Goal: Task Accomplishment & Management: Use online tool/utility

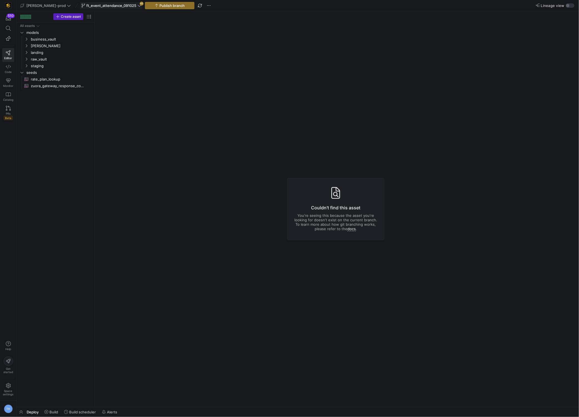
click at [113, 7] on span "ft_event_attendance_091025" at bounding box center [111, 5] width 50 height 4
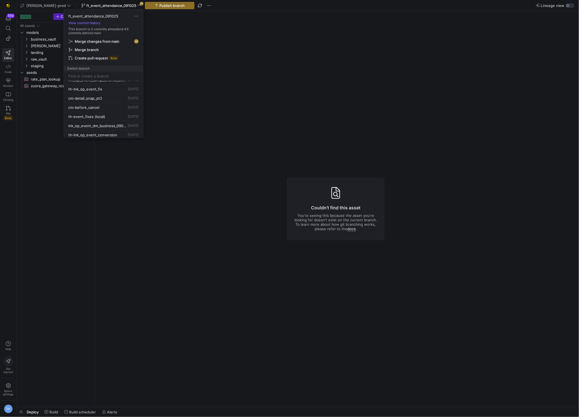
scroll to position [33, 0]
click at [113, 114] on span "Delete" at bounding box center [129, 115] width 39 height 4
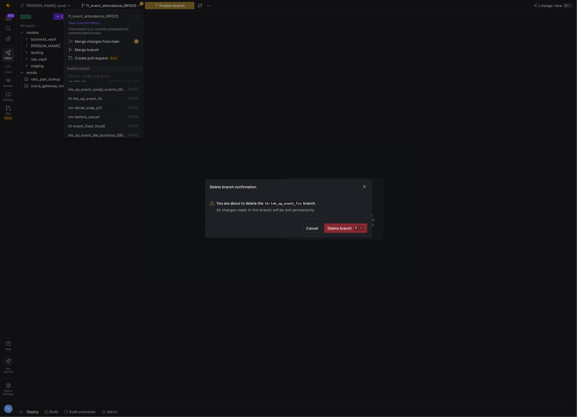
click at [348, 228] on span "Delete branch ⌘ ⏎" at bounding box center [346, 228] width 36 height 4
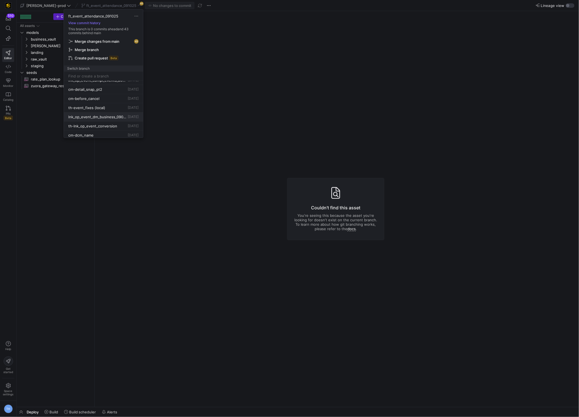
scroll to position [42, 0]
click at [124, 120] on button "Delete" at bounding box center [131, 122] width 45 height 9
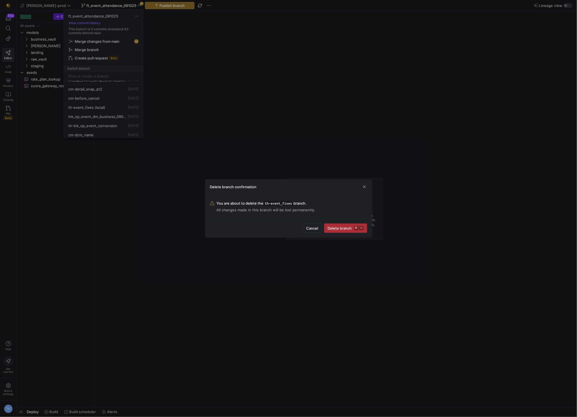
click at [336, 227] on span "Delete branch ⌘ ⏎" at bounding box center [346, 228] width 36 height 4
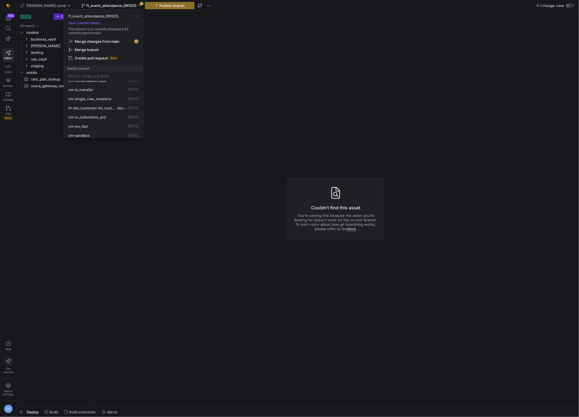
scroll to position [103, 0]
click at [128, 111] on span "[DATE]" at bounding box center [133, 111] width 11 height 4
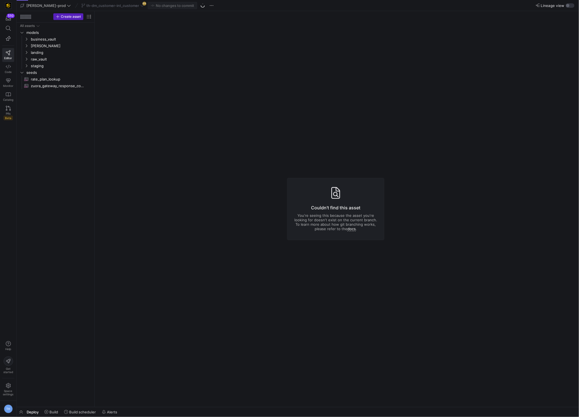
click at [110, 3] on div "th-dm_customer-int_customer 273" at bounding box center [113, 5] width 66 height 7
click at [112, 7] on div "th-dm_customer-int_customer 273" at bounding box center [113, 5] width 66 height 7
drag, startPoint x: 153, startPoint y: 94, endPoint x: 142, endPoint y: 62, distance: 34.4
click at [153, 94] on y42-asset-editor-not-found "Couldn't find this asset You're seeing this because the asset you're looking fo…" at bounding box center [336, 209] width 482 height 396
click at [103, 8] on button "th-dm_customer-int_customer 273" at bounding box center [113, 5] width 66 height 7
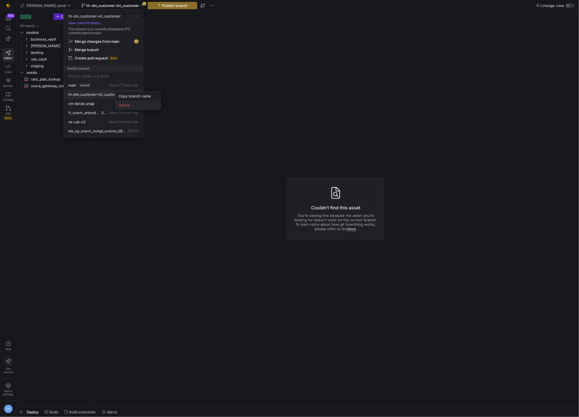
click at [128, 107] on span "Delete" at bounding box center [138, 105] width 39 height 4
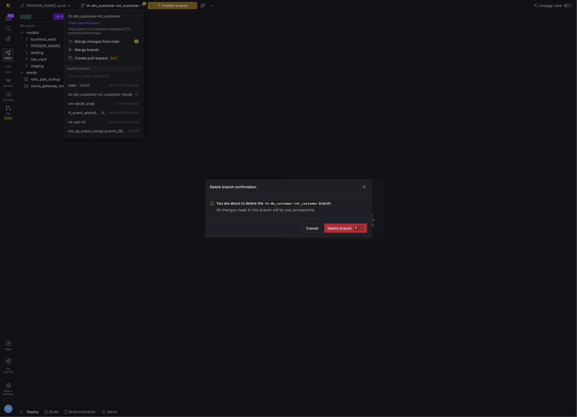
click at [356, 232] on span "submit" at bounding box center [346, 228] width 43 height 9
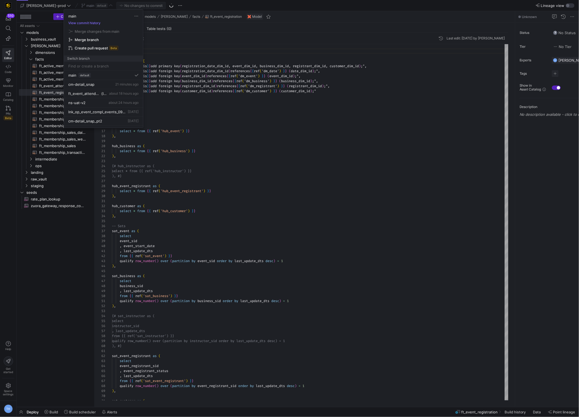
scroll to position [30, 0]
click at [241, 125] on div at bounding box center [289, 208] width 579 height 417
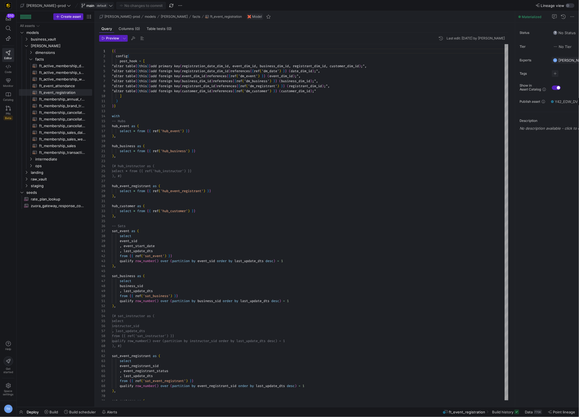
click at [96, 6] on span "default" at bounding box center [102, 5] width 12 height 4
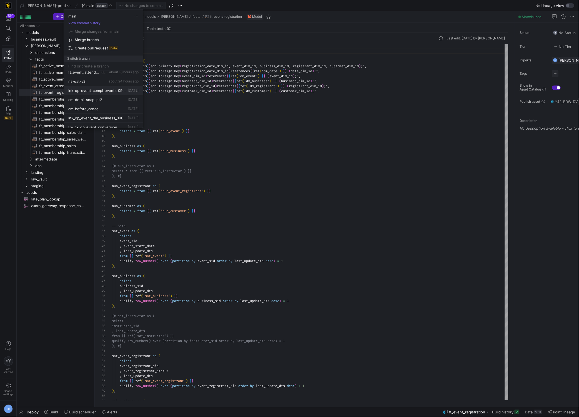
scroll to position [24, 0]
click at [113, 98] on span "th-lnk_op_event_conversion" at bounding box center [92, 97] width 49 height 4
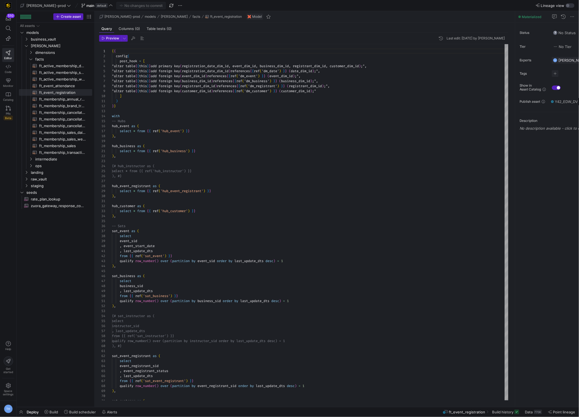
scroll to position [51, 0]
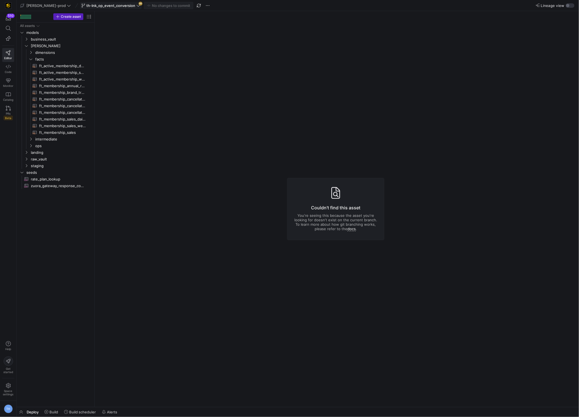
click at [101, 7] on span "th-lnk_op_event_conversion" at bounding box center [110, 5] width 49 height 4
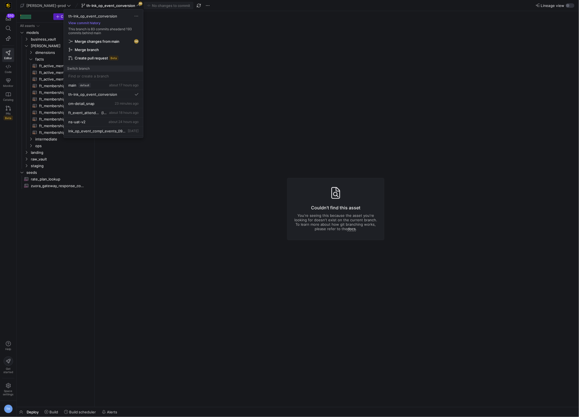
click at [111, 39] on span "Merge changes from main" at bounding box center [97, 41] width 45 height 4
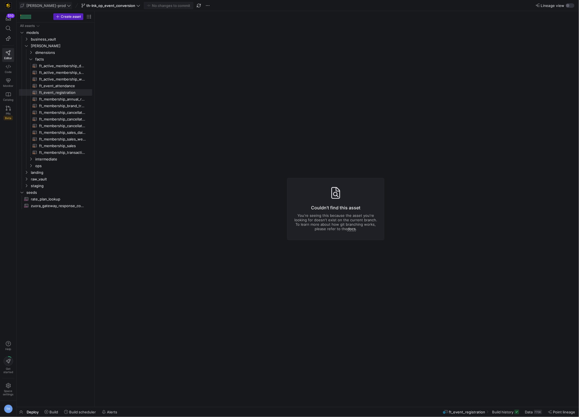
click at [42, 2] on span at bounding box center [45, 5] width 53 height 7
click at [61, 53] on button "y42-dd" at bounding box center [50, 56] width 62 height 9
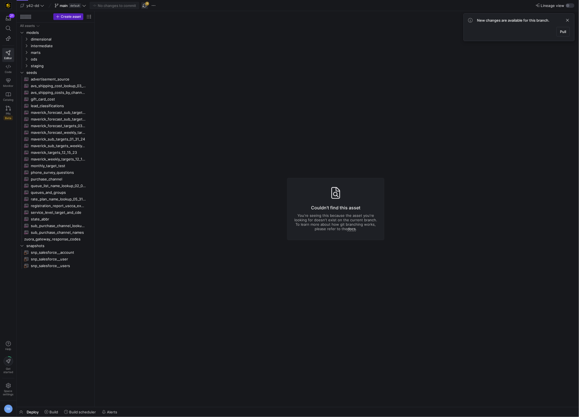
click at [146, 6] on span "button" at bounding box center [144, 5] width 7 height 7
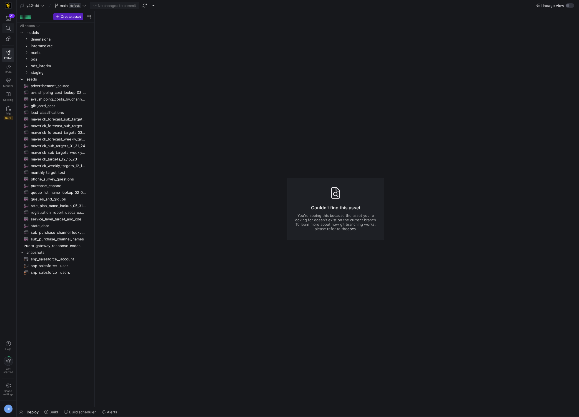
click at [10, 31] on span at bounding box center [8, 28] width 11 height 9
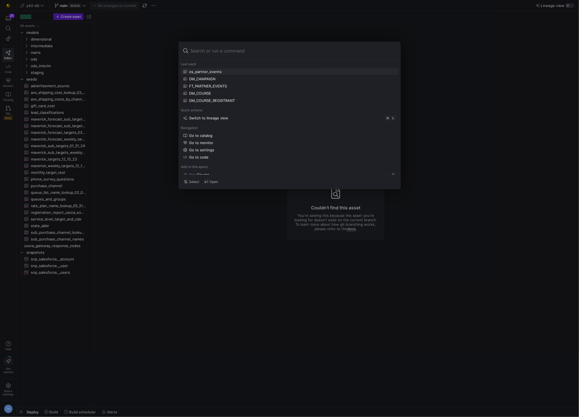
click at [195, 69] on button "os_partner_events" at bounding box center [289, 71] width 217 height 7
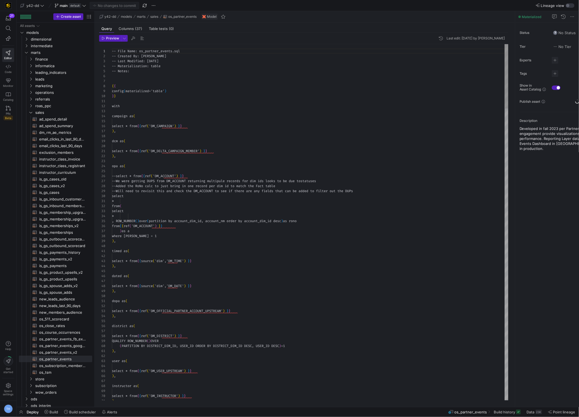
scroll to position [50, 0]
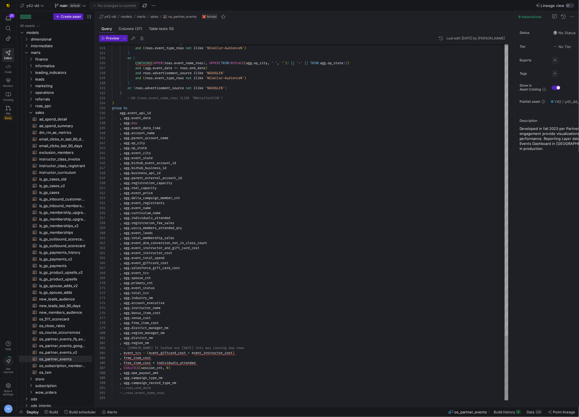
type textarea ", agg.event_status , [DOMAIN_NAME]_tcv , agg.industry_nm , agg.account_executiv…"
drag, startPoint x: 173, startPoint y: 322, endPoint x: 141, endPoint y: 323, distance: 32.0
drag, startPoint x: 180, startPoint y: 309, endPoint x: 145, endPoint y: 310, distance: 35.0
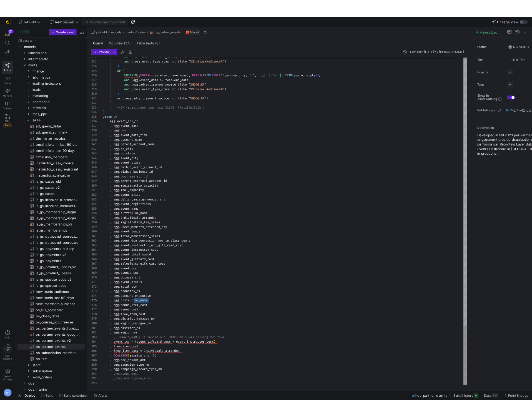
scroll to position [15, 54]
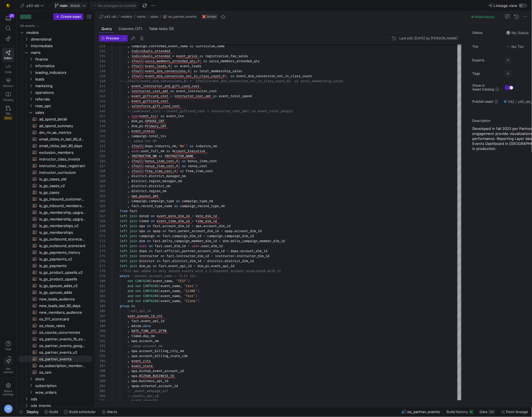
click at [73, 3] on span at bounding box center [71, 5] width 34 height 7
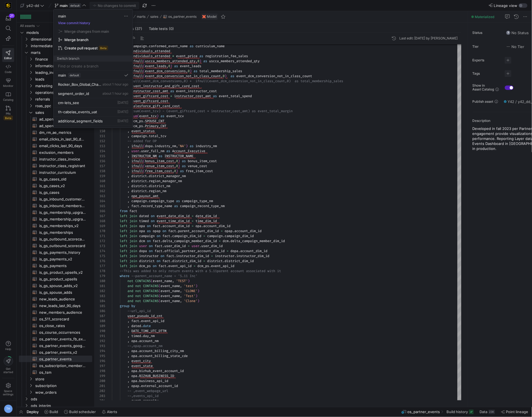
click at [68, 4] on div at bounding box center [266, 208] width 532 height 417
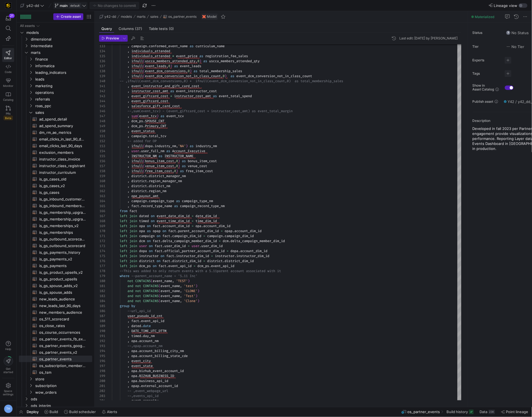
click at [66, 4] on span "main" at bounding box center [64, 5] width 8 height 4
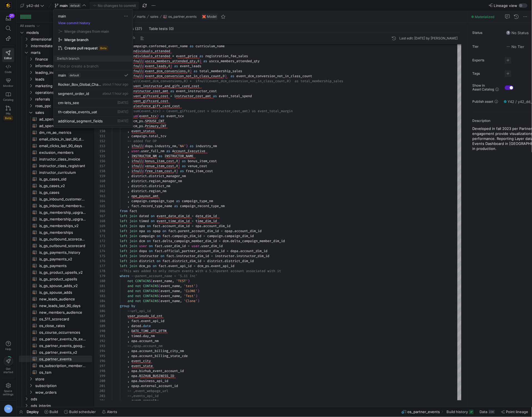
click at [67, 4] on div at bounding box center [266, 208] width 532 height 417
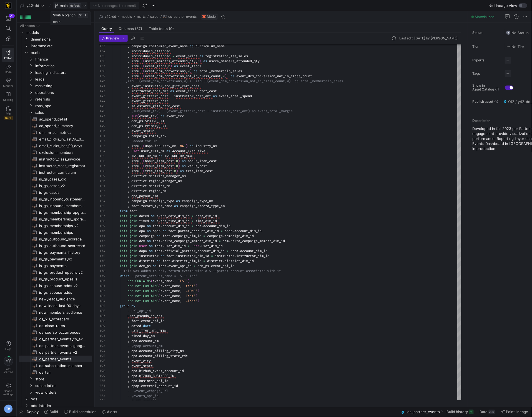
click at [66, 4] on span "main" at bounding box center [64, 5] width 8 height 4
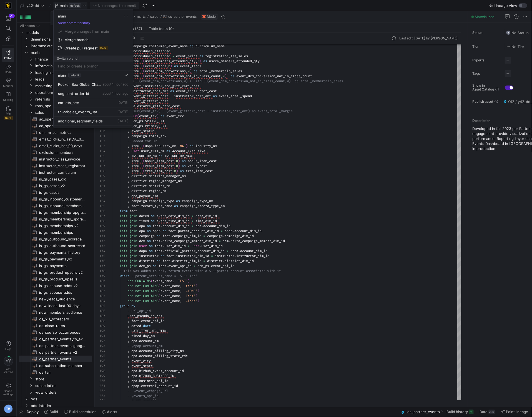
click at [66, 4] on div at bounding box center [266, 208] width 532 height 417
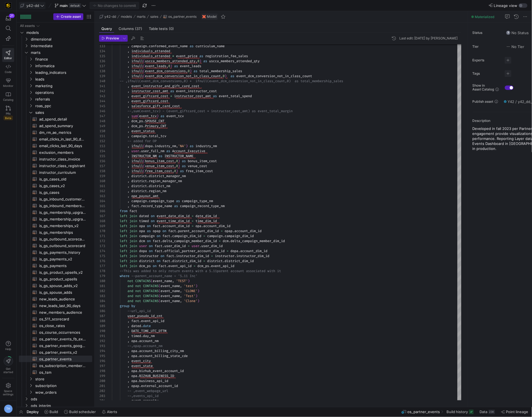
click at [38, 4] on span "y42-dd" at bounding box center [32, 5] width 13 height 4
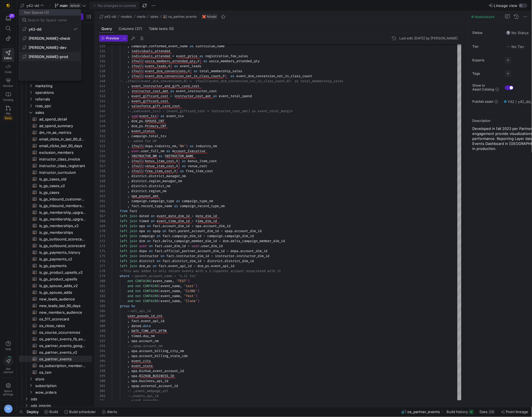
click at [51, 56] on span "[PERSON_NAME]-prod" at bounding box center [48, 56] width 39 height 4
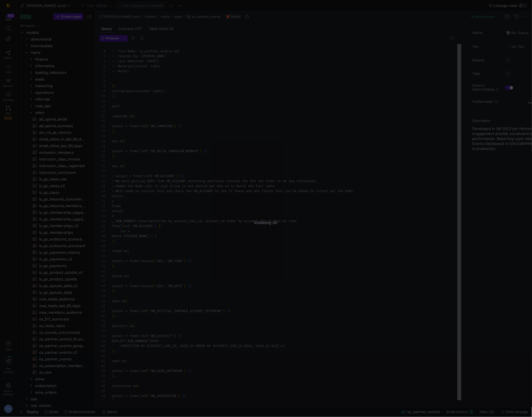
scroll to position [50, 0]
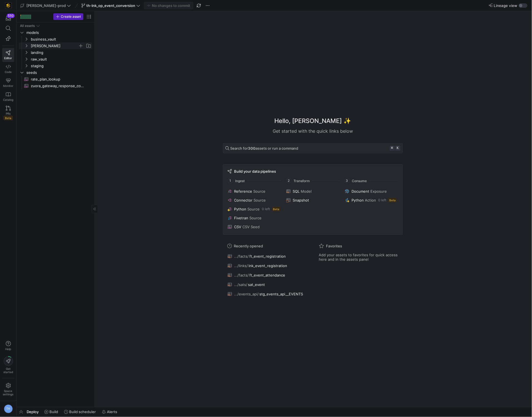
click at [43, 45] on span "[PERSON_NAME]" at bounding box center [54, 46] width 47 height 6
click at [47, 41] on span "business_vault" at bounding box center [54, 39] width 47 height 6
click at [47, 47] on span "hubs" at bounding box center [56, 46] width 43 height 6
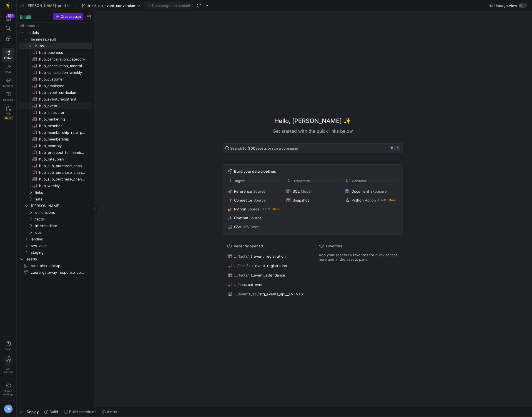
click at [64, 108] on span "hub_event​​​​​​​​​​" at bounding box center [62, 106] width 47 height 6
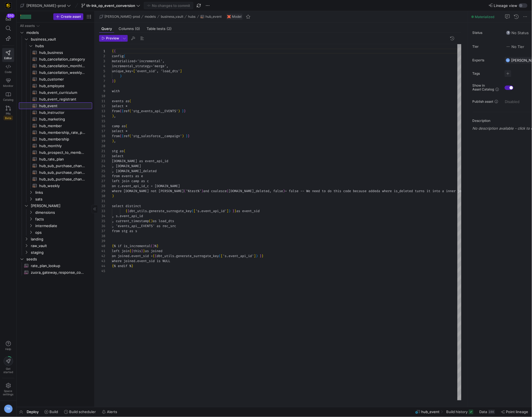
scroll to position [50, 0]
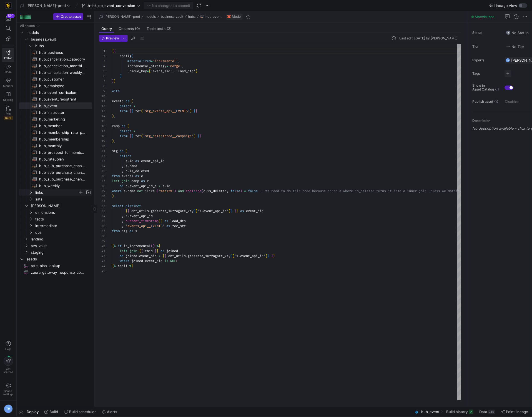
click at [53, 194] on span "links" at bounding box center [56, 192] width 43 height 6
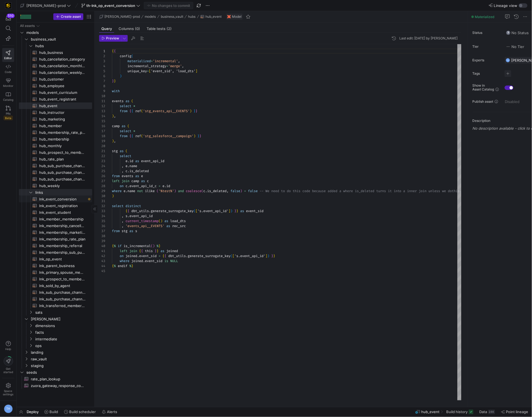
click at [55, 201] on span "lnk_event_conversion​​​​​​​​​​" at bounding box center [62, 199] width 47 height 6
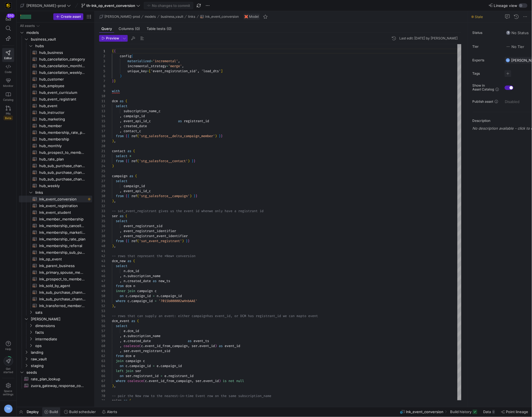
click at [48, 415] on span "Build" at bounding box center [51, 412] width 14 height 4
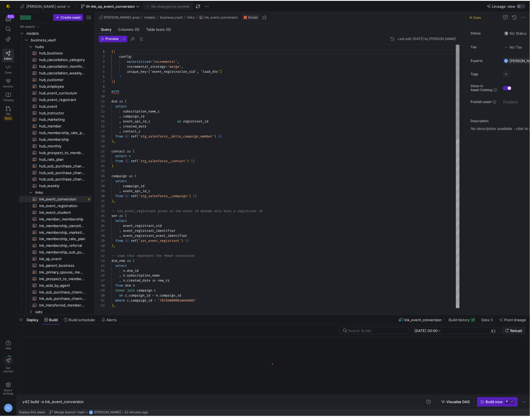
scroll to position [0, 62]
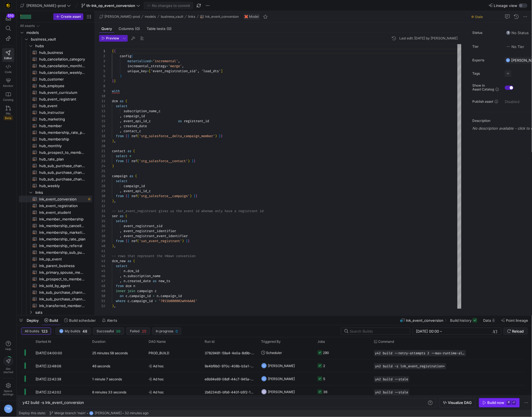
click at [499, 406] on span "button" at bounding box center [500, 403] width 40 height 9
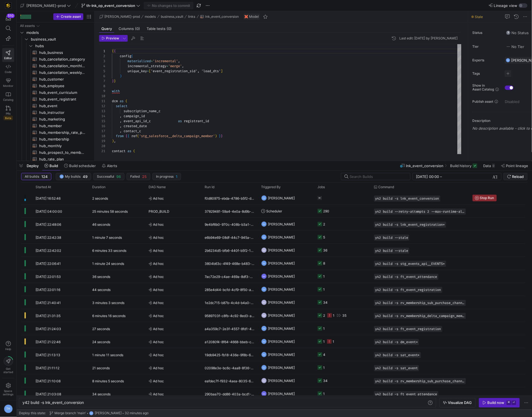
drag, startPoint x: 313, startPoint y: 317, endPoint x: 310, endPoint y: 163, distance: 154.2
click at [310, 162] on div at bounding box center [275, 161] width 516 height 2
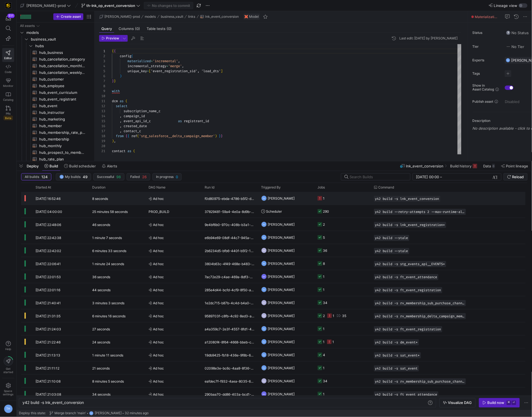
click at [337, 197] on y42-job-status-cell-renderer "1" at bounding box center [343, 198] width 50 height 12
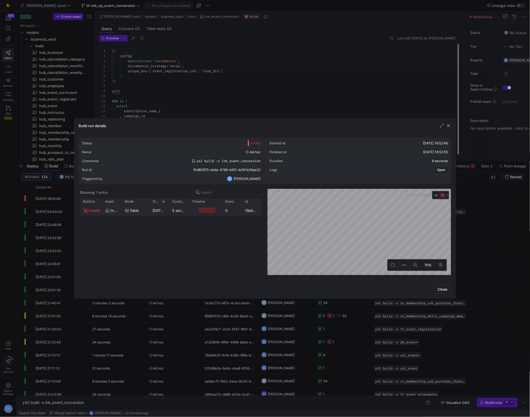
click at [214, 211] on div at bounding box center [207, 210] width 17 height 5
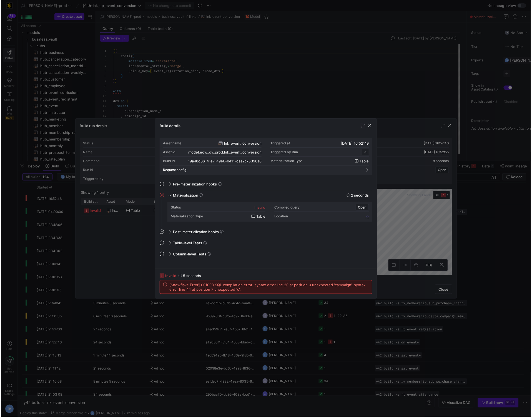
scroll to position [50, 0]
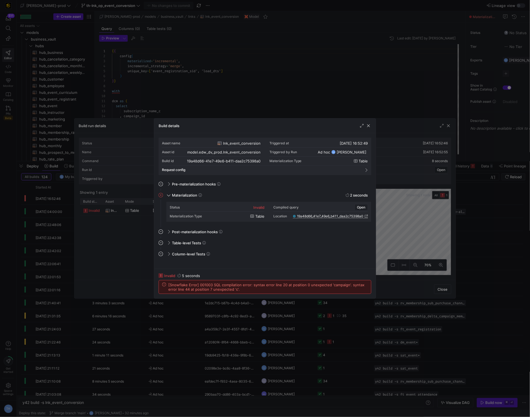
click at [227, 92] on div at bounding box center [265, 208] width 530 height 417
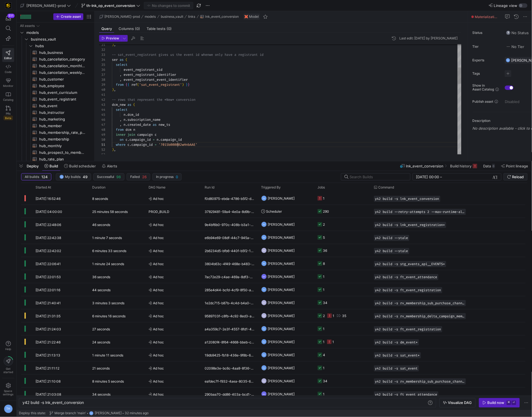
scroll to position [0, 66]
click at [177, 145] on div ") , -- sat_event_registrant gives us the event id when we only have a registran…" at bounding box center [287, 258] width 350 height 740
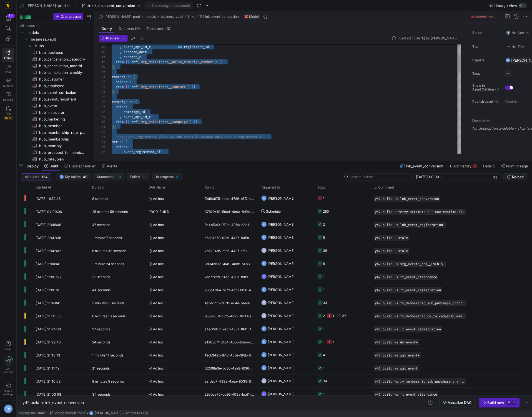
scroll to position [0, 0]
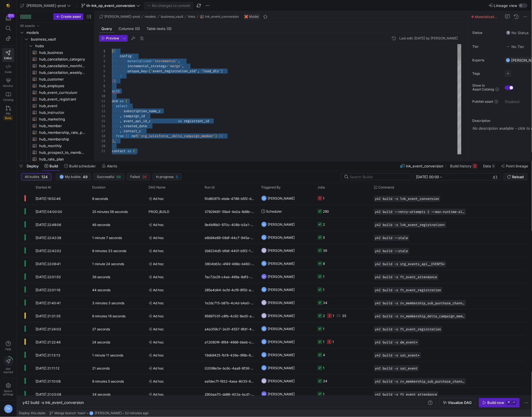
drag, startPoint x: 138, startPoint y: 146, endPoint x: 77, endPoint y: -27, distance: 183.0
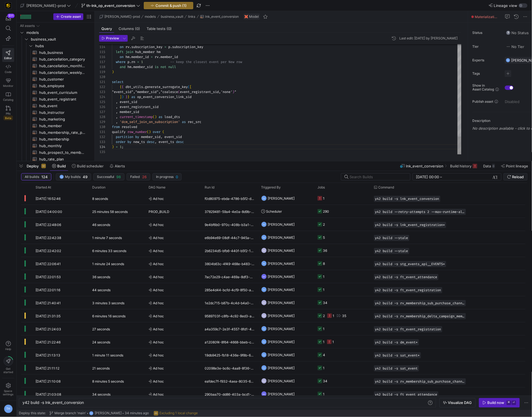
type textarea "qualify row_number() over ( partition by member_sid, event_sid order by new_ts …"
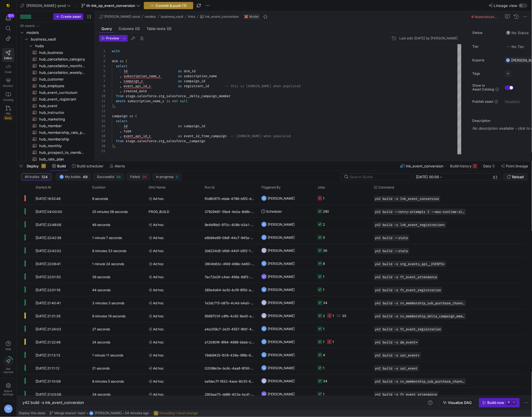
click at [156, 3] on span "Commit & push (1)" at bounding box center [171, 5] width 31 height 4
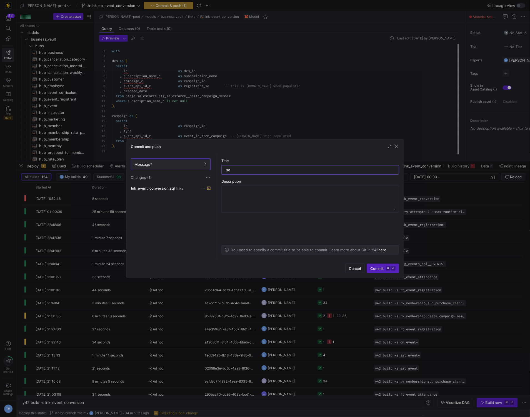
type input "s"
type input "trying this"
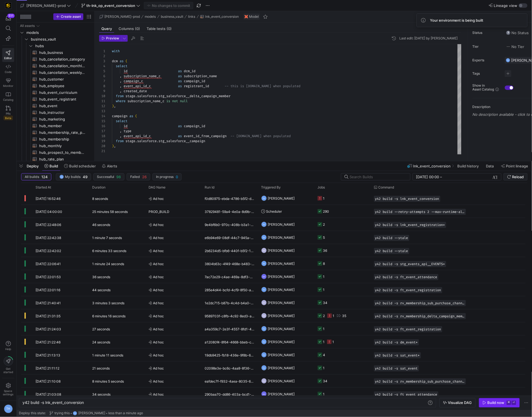
click at [490, 400] on span "button" at bounding box center [500, 403] width 40 height 9
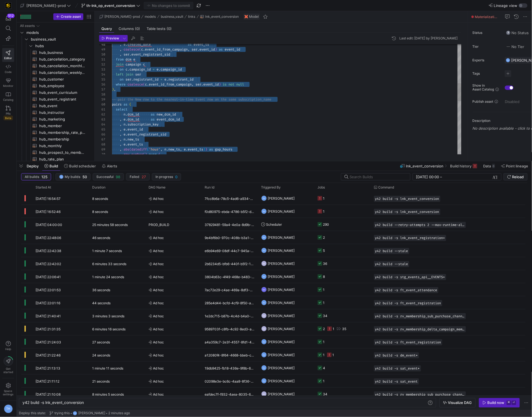
scroll to position [35, 0]
type textarea "with dcm as ( select id as dcm_id , subscription_name_c as subscription_name , …"
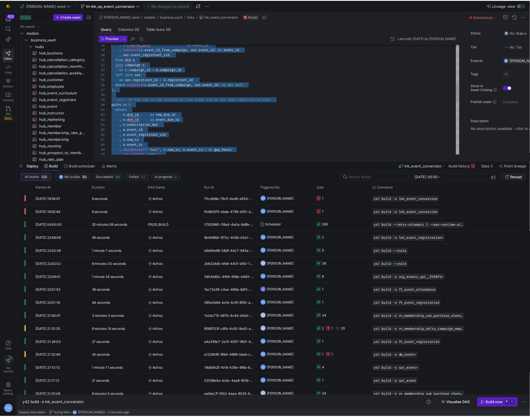
scroll to position [0, 0]
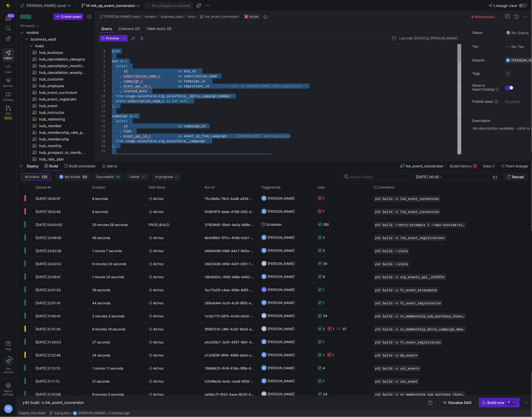
drag, startPoint x: 134, startPoint y: 151, endPoint x: 99, endPoint y: -27, distance: 181.9
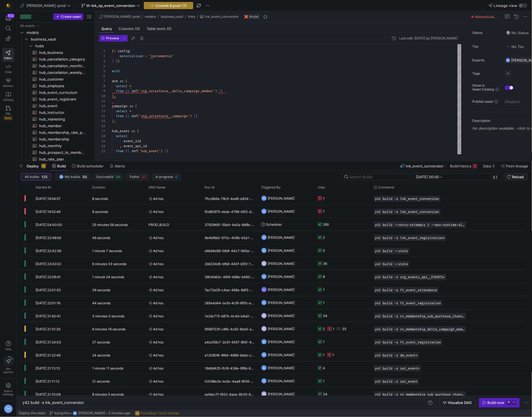
click at [157, 3] on span "button" at bounding box center [168, 5] width 49 height 7
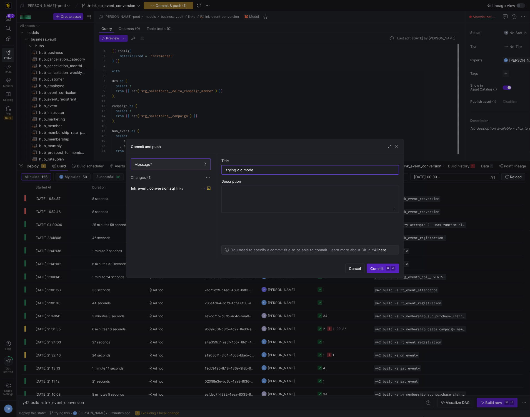
type input "trying old model"
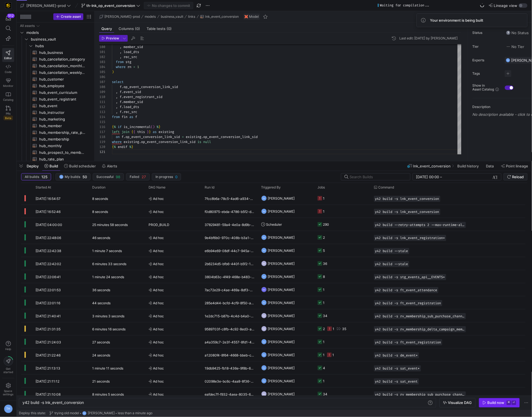
click at [490, 404] on div "Build now" at bounding box center [496, 403] width 17 height 4
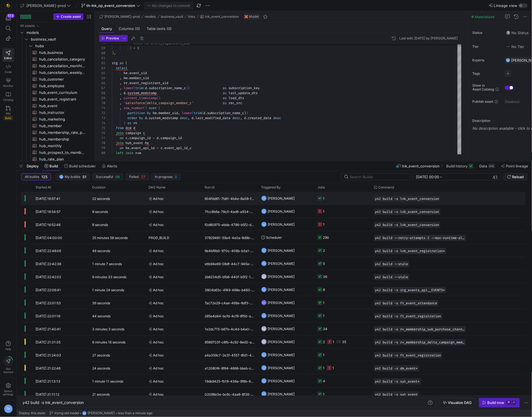
click at [189, 200] on span "Ad hoc" at bounding box center [174, 198] width 50 height 13
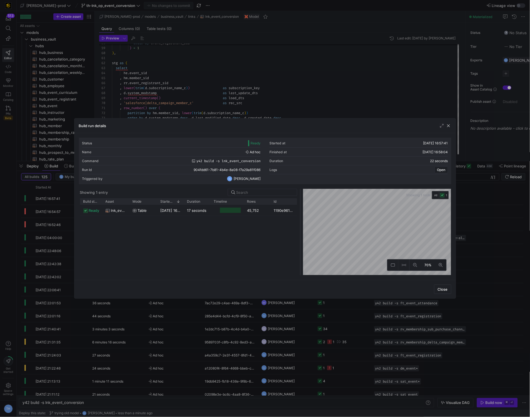
drag, startPoint x: 264, startPoint y: 211, endPoint x: 304, endPoint y: 206, distance: 40.3
click at [302, 206] on div at bounding box center [301, 232] width 2 height 87
click at [267, 90] on div at bounding box center [265, 208] width 530 height 417
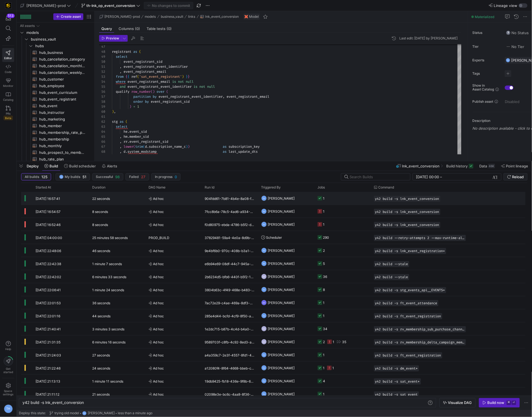
click at [195, 198] on span "Ad hoc" at bounding box center [174, 198] width 50 height 13
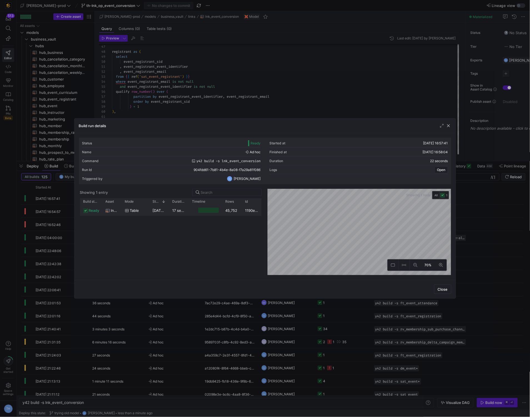
click at [183, 210] on y42-duration "17 seconds" at bounding box center [182, 210] width 19 height 4
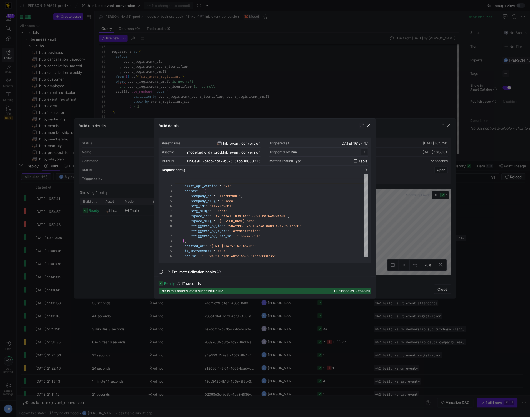
scroll to position [50, 0]
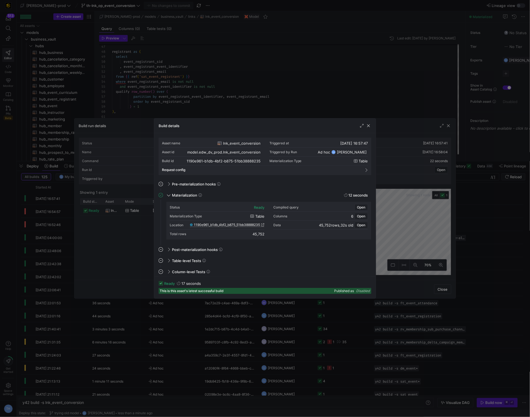
click at [221, 227] on span "1190e961_b1db_4bf2_b875_51bb38888235" at bounding box center [227, 225] width 66 height 4
click at [171, 99] on div at bounding box center [265, 208] width 530 height 417
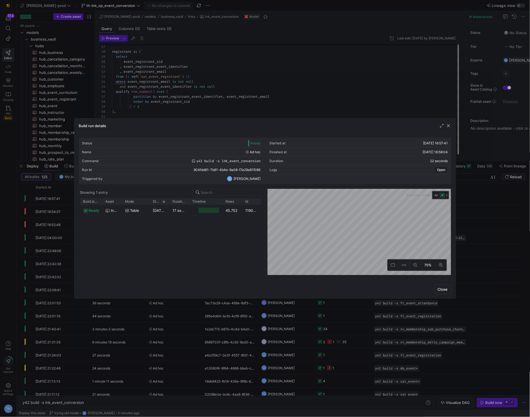
click at [171, 99] on div at bounding box center [265, 208] width 530 height 417
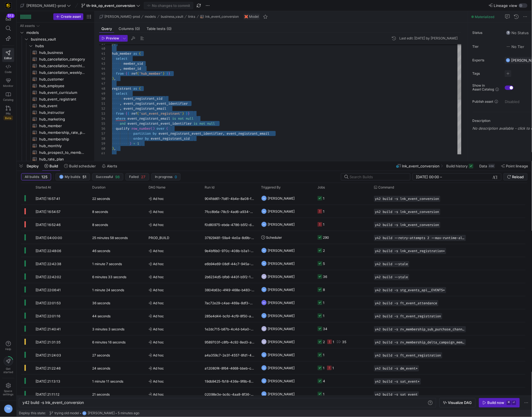
scroll to position [0, 0]
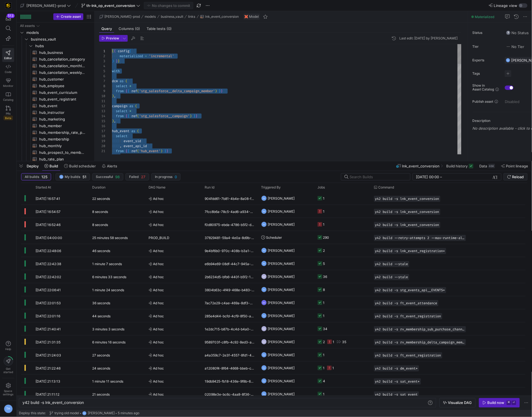
drag, startPoint x: 151, startPoint y: 148, endPoint x: 104, endPoint y: -27, distance: 180.7
type textarea ", f.load_dts , f.rec_src from fin as f {% if is_incremental() %} left join {{ t…"
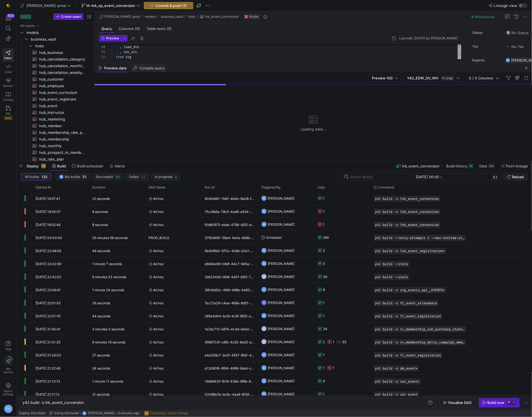
click at [156, 67] on span "Compile query" at bounding box center [152, 68] width 25 height 4
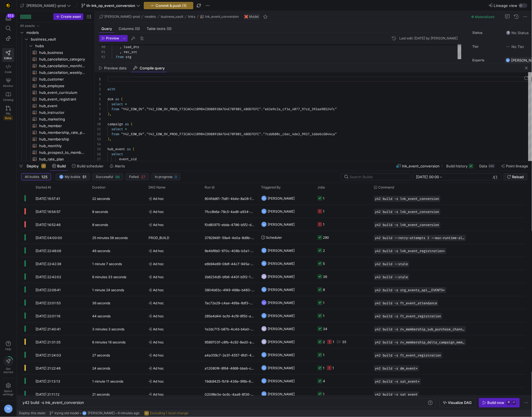
scroll to position [50, 0]
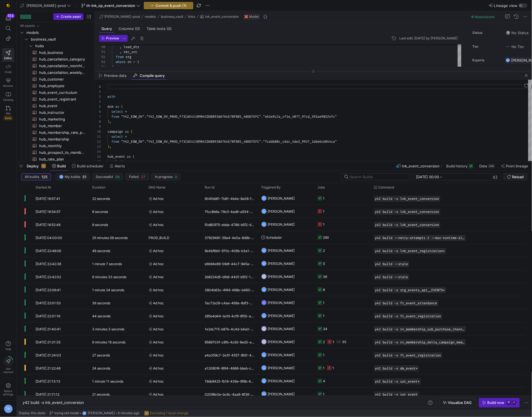
drag, startPoint x: 191, startPoint y: 64, endPoint x: 190, endPoint y: 69, distance: 5.4
click at [190, 69] on as-split "[PERSON_NAME]-prod models business_vault links lnk_event_conversion Model Query…" at bounding box center [314, 86] width 438 height 150
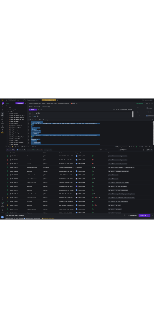
scroll to position [0, 0]
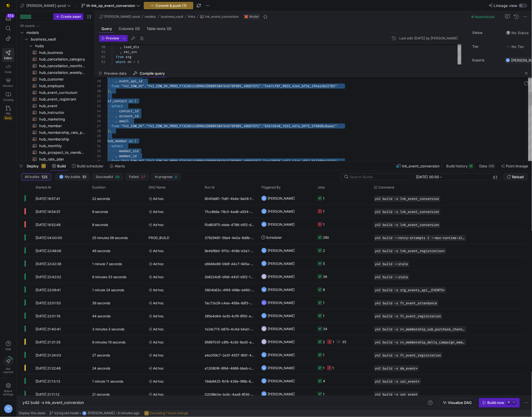
type textarea "with dcm as ( select * from "Y42_EDW_DV"."Y42_EDW_DV_PROD_F73CAE41109B4CDD8891B…"
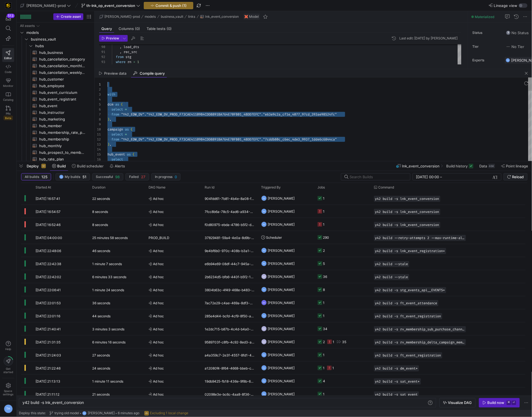
drag, startPoint x: 160, startPoint y: 145, endPoint x: 107, endPoint y: 38, distance: 119.5
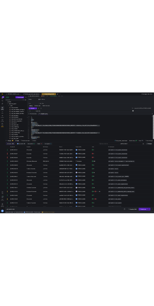
scroll to position [45, 0]
